Goal: Answer question/provide support

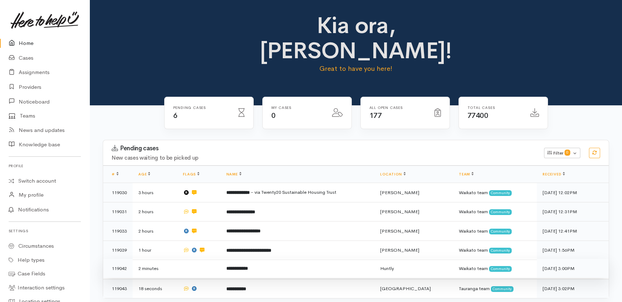
click at [197, 259] on td at bounding box center [198, 268] width 43 height 19
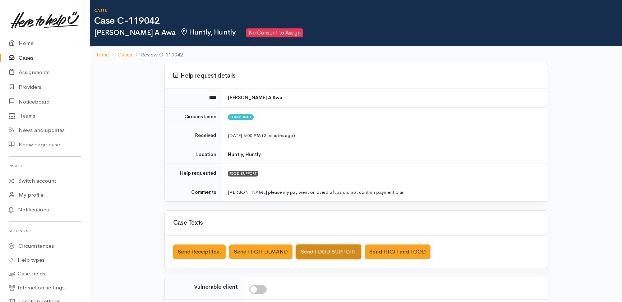
click at [319, 249] on button "Send FOOD SUPPORT" at bounding box center [328, 251] width 65 height 15
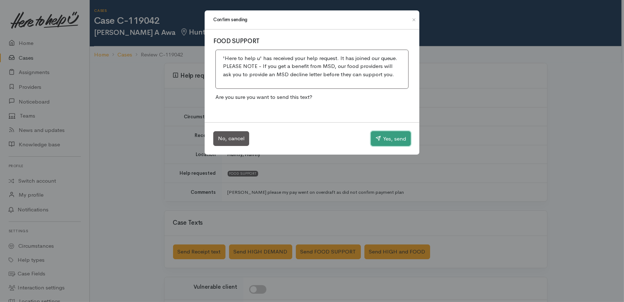
click at [395, 138] on button "Yes, send" at bounding box center [391, 138] width 40 height 15
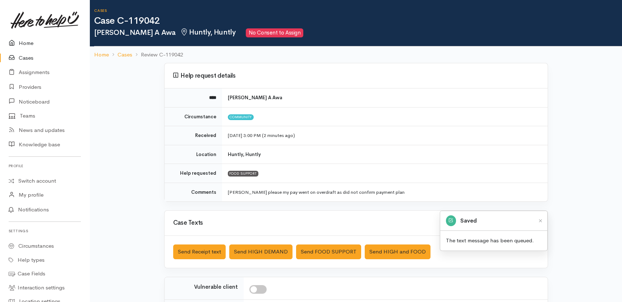
click at [28, 42] on link "Home" at bounding box center [44, 43] width 89 height 15
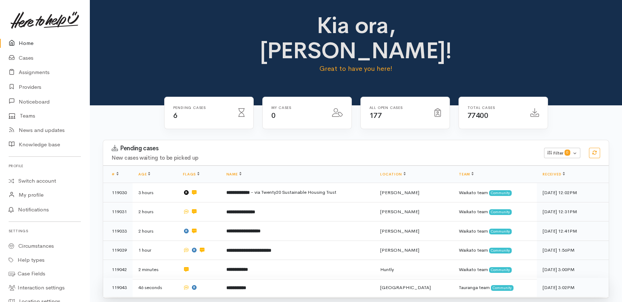
click at [312, 278] on td "**********" at bounding box center [298, 287] width 154 height 19
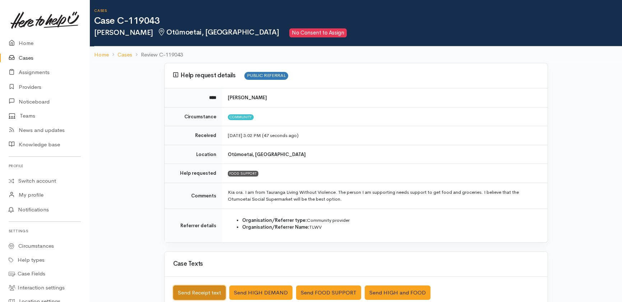
click at [190, 287] on button "Send Receipt text" at bounding box center [199, 292] width 52 height 15
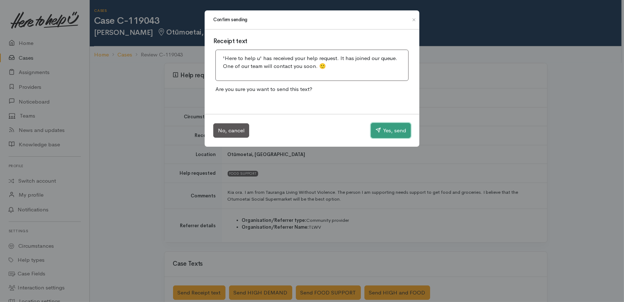
click at [394, 129] on button "Yes, send" at bounding box center [391, 130] width 40 height 15
